Goal: Task Accomplishment & Management: Complete application form

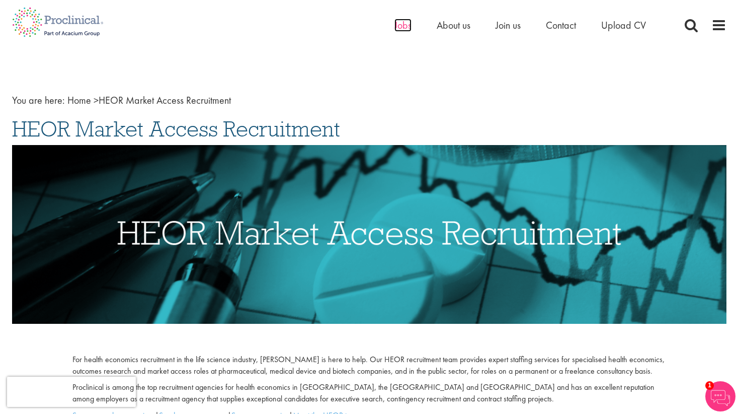
click at [405, 28] on span "Jobs" at bounding box center [402, 25] width 17 height 13
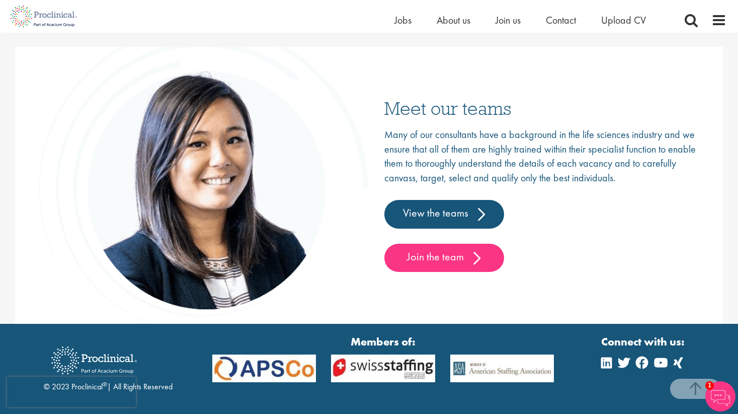
scroll to position [1582, 0]
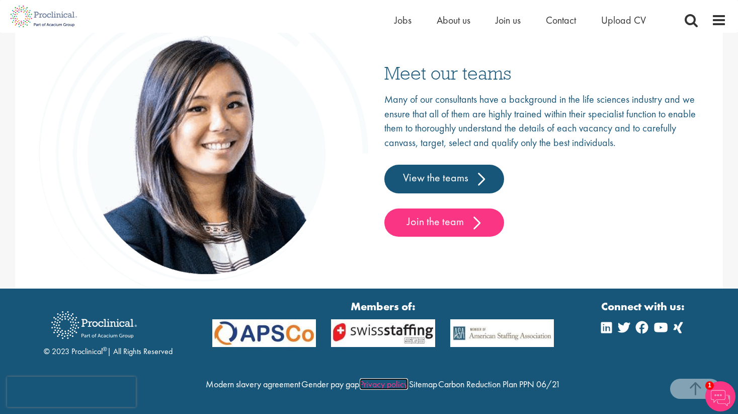
click at [408, 378] on link "Privacy policy" at bounding box center [384, 384] width 48 height 12
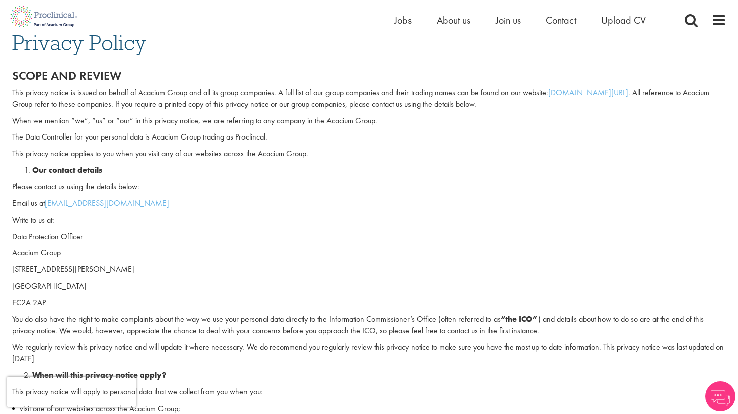
scroll to position [88, 0]
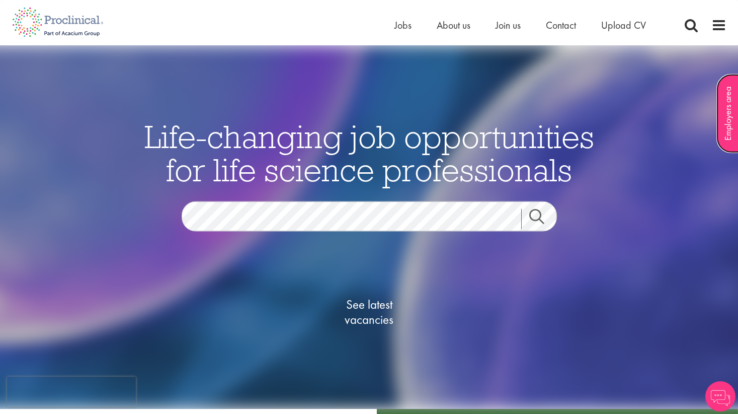
click at [730, 115] on link "Employers area" at bounding box center [727, 113] width 23 height 79
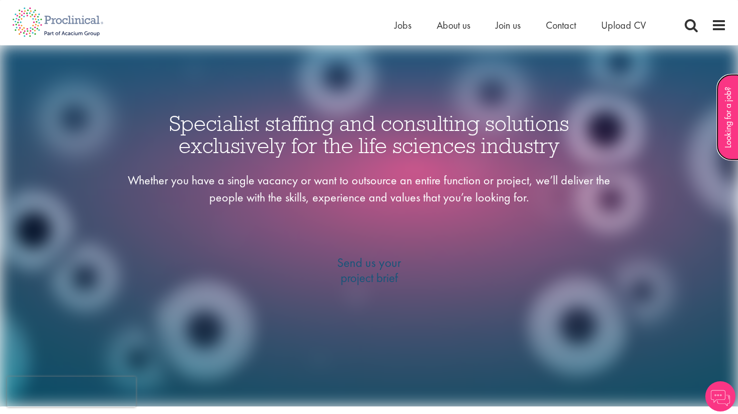
click at [729, 108] on link "Looking for a job?" at bounding box center [727, 117] width 23 height 87
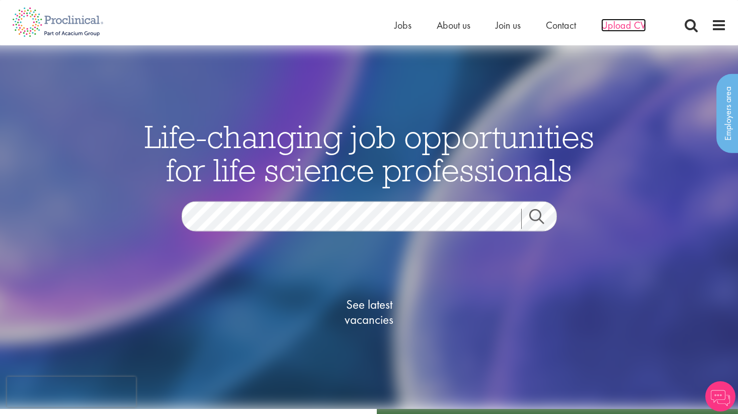
click at [619, 25] on span "Upload CV" at bounding box center [623, 25] width 45 height 13
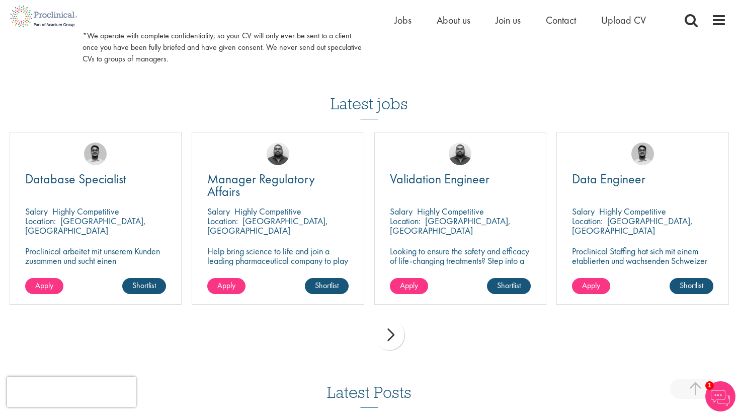
scroll to position [634, 0]
click at [410, 343] on div "prev next" at bounding box center [370, 337] width 730 height 44
click at [390, 340] on div "next" at bounding box center [389, 335] width 30 height 30
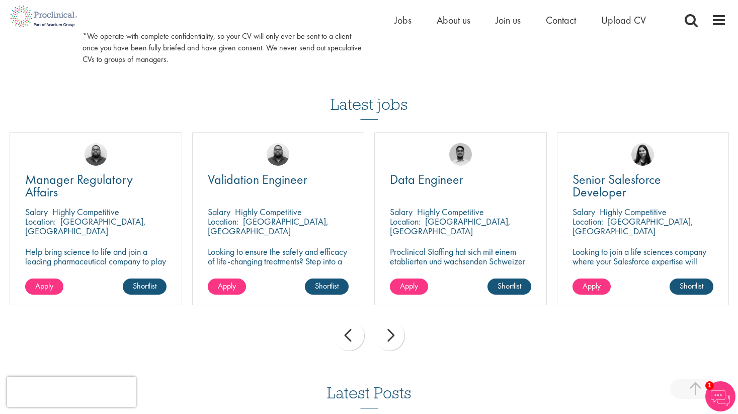
click at [390, 340] on div "next" at bounding box center [389, 335] width 30 height 30
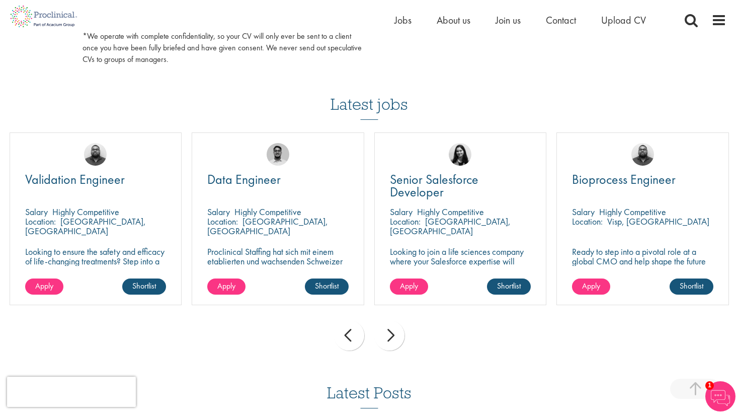
click at [390, 340] on div "next" at bounding box center [389, 335] width 30 height 30
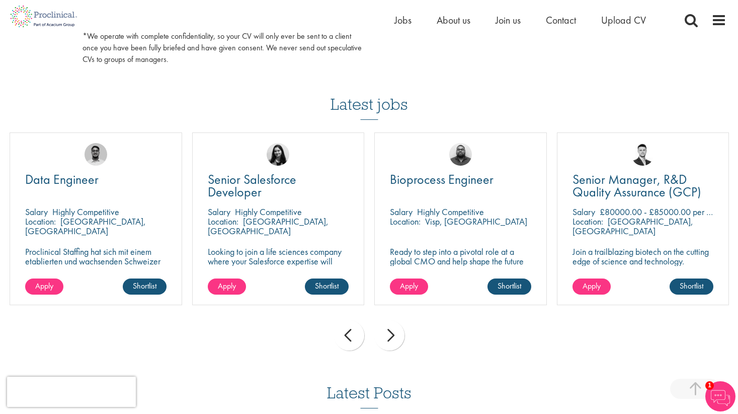
click at [390, 340] on div "next" at bounding box center [389, 335] width 30 height 30
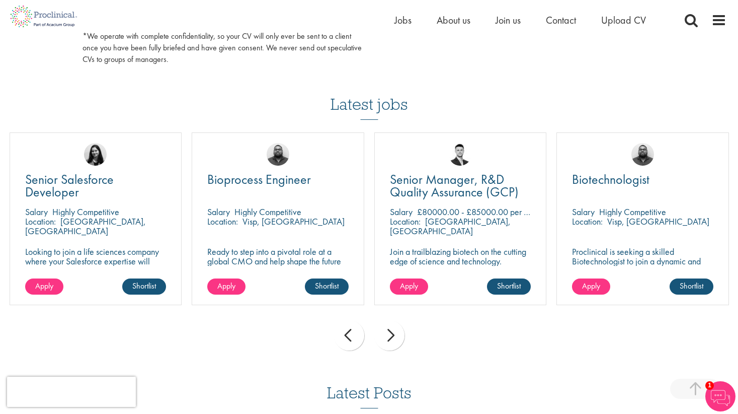
click at [390, 340] on div "next" at bounding box center [389, 335] width 30 height 30
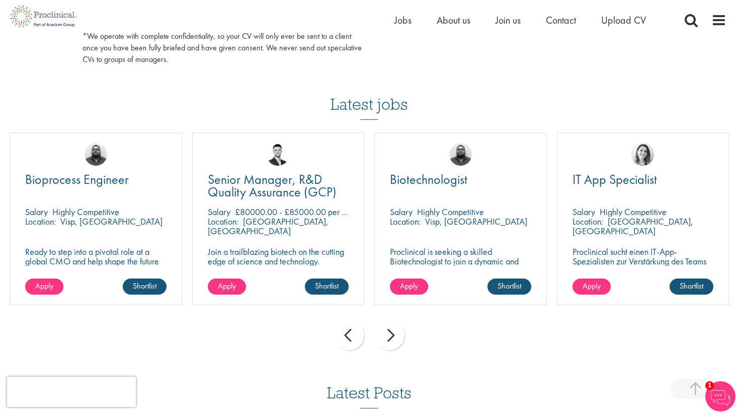
click at [390, 340] on div "next" at bounding box center [389, 335] width 30 height 30
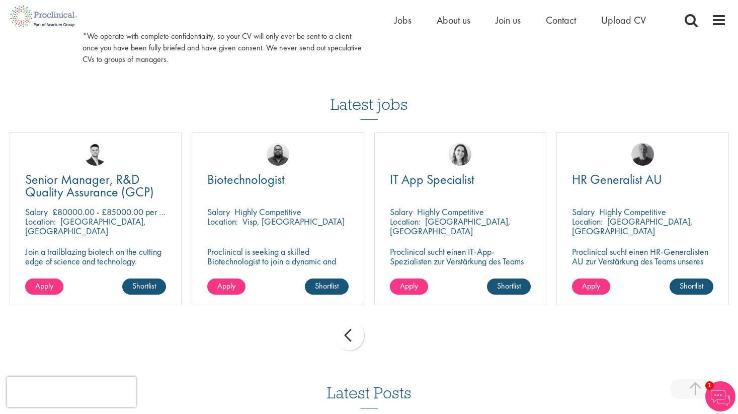
click at [390, 340] on div "prev next" at bounding box center [370, 337] width 730 height 44
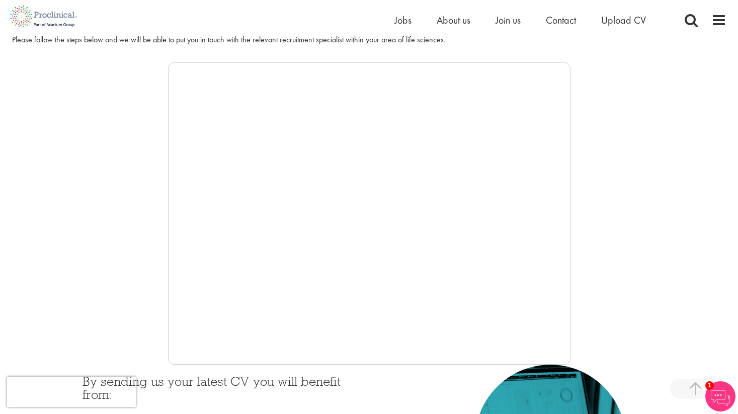
scroll to position [0, 0]
